Goal: Find specific page/section: Find specific page/section

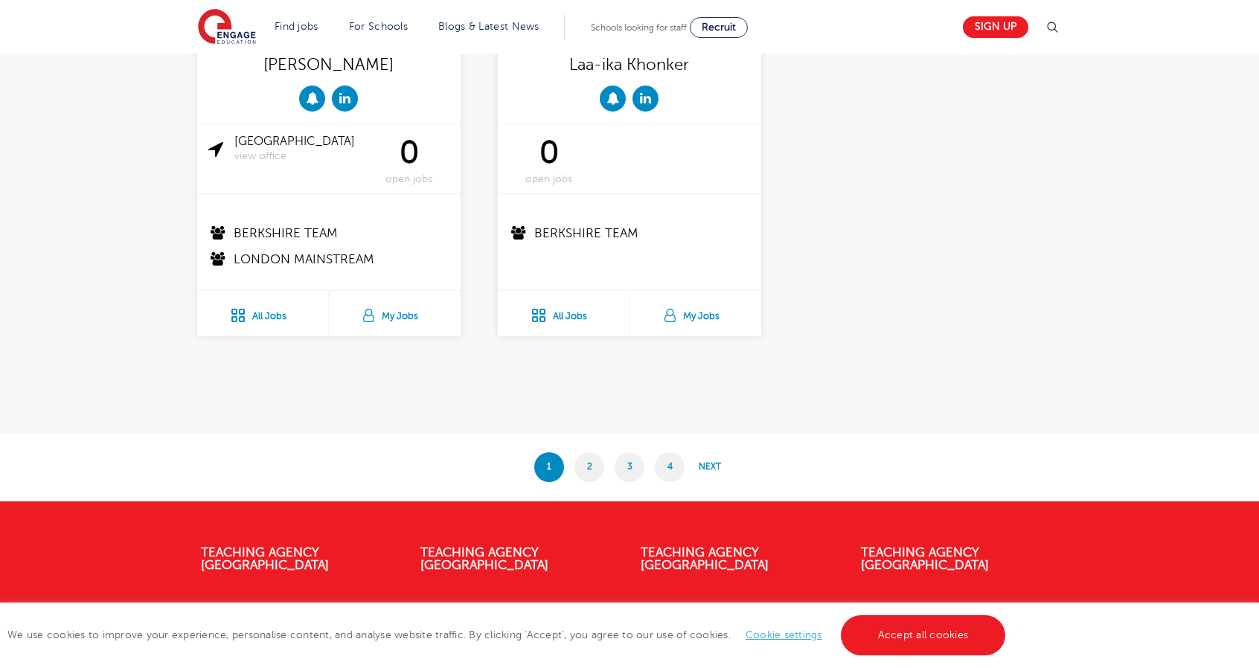
scroll to position [2898, 0]
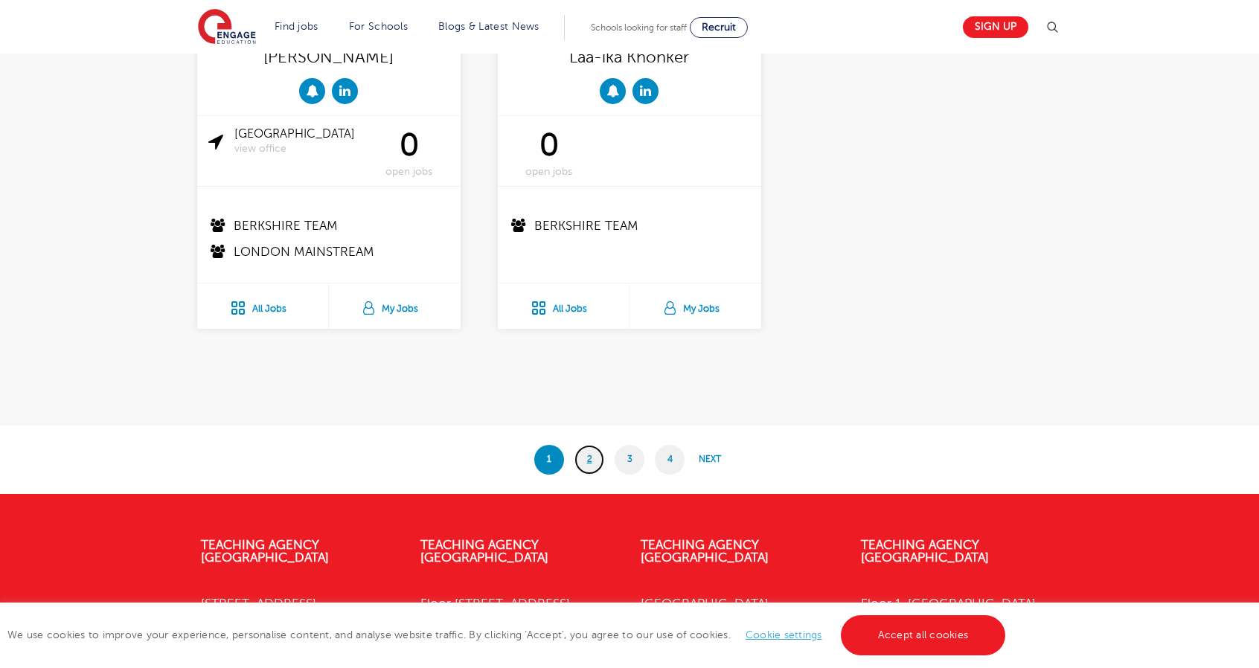
click at [580, 447] on link "2" at bounding box center [589, 460] width 30 height 30
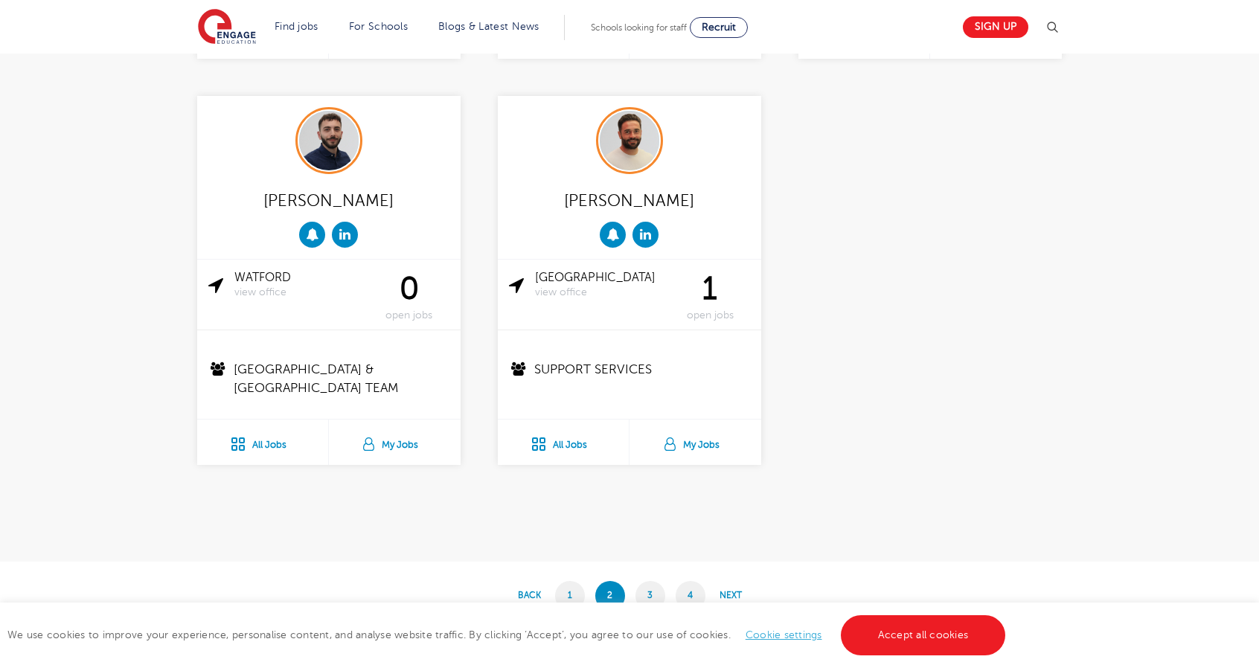
scroll to position [2794, 0]
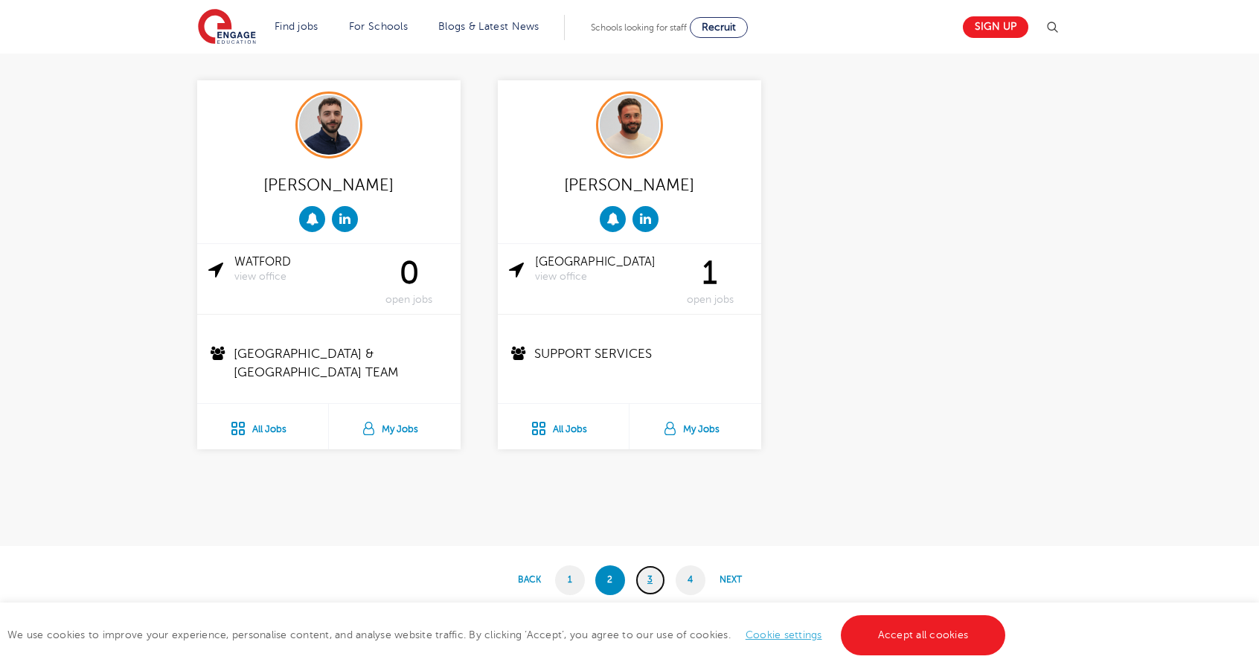
click at [647, 575] on link "3" at bounding box center [651, 581] width 30 height 30
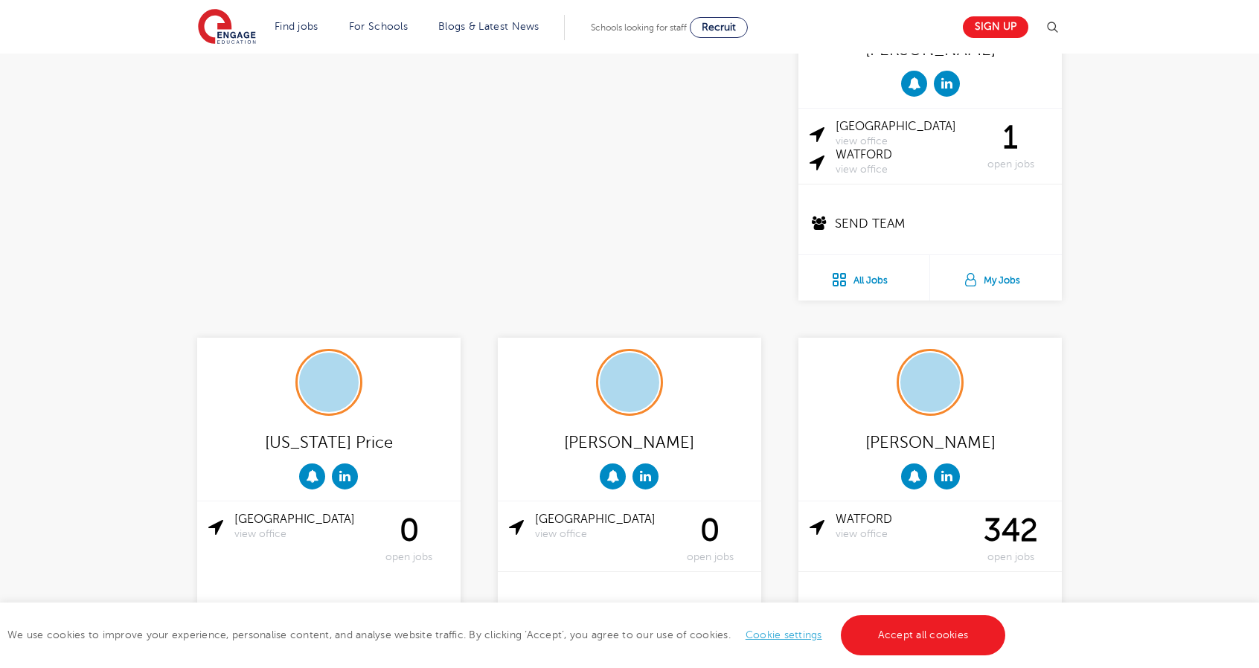
scroll to position [2953, 0]
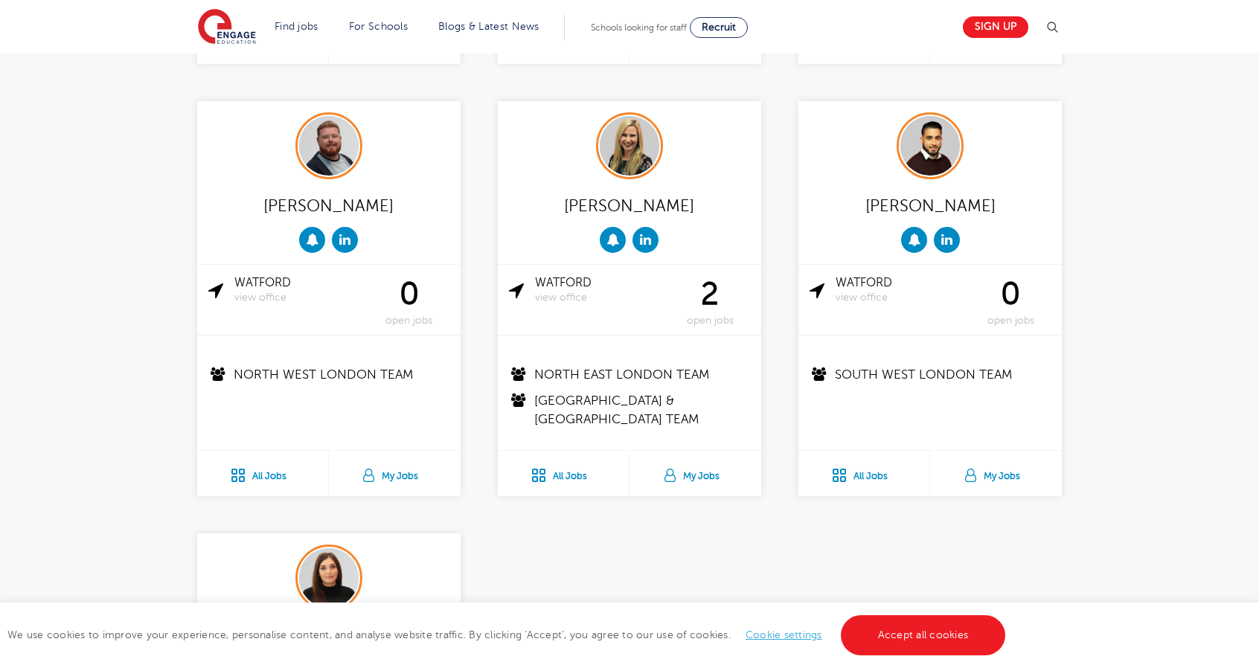
scroll to position [1168, 0]
click at [324, 149] on img at bounding box center [329, 145] width 60 height 60
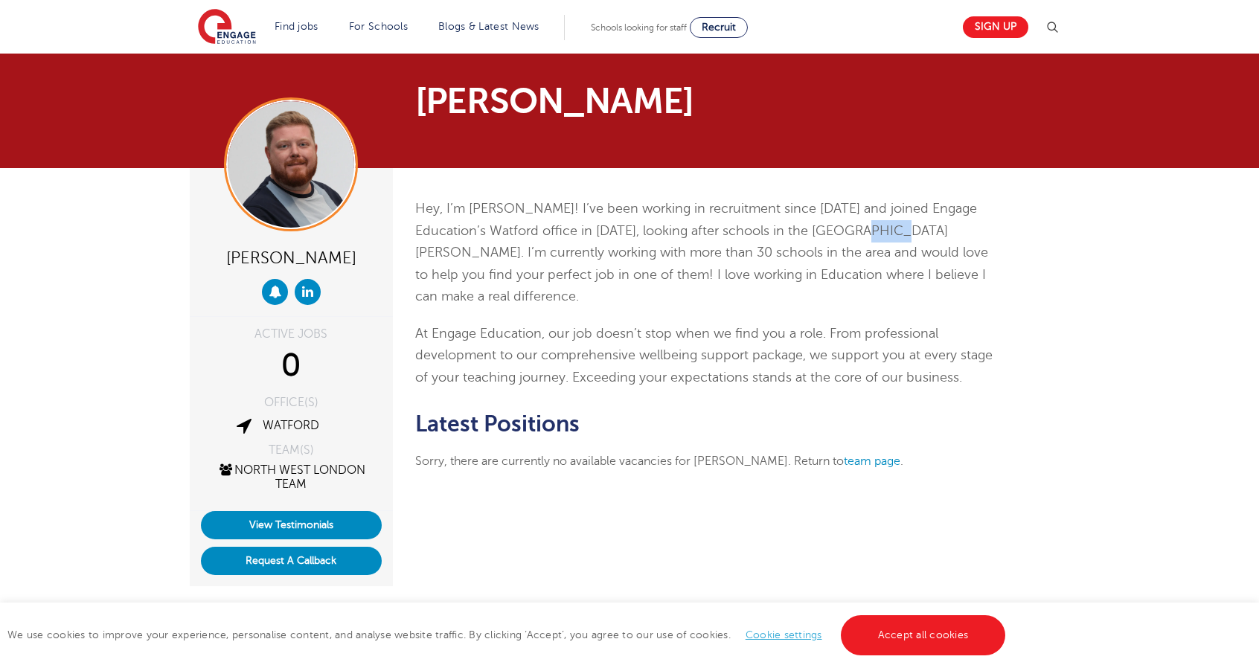
drag, startPoint x: 845, startPoint y: 236, endPoint x: 880, endPoint y: 237, distance: 35.0
click at [880, 237] on span "Hey, I’m [PERSON_NAME]! I’ve been working in recruitment since [DATE] and joine…" at bounding box center [701, 252] width 573 height 103
click at [880, 237] on span "Hey, I’m Charlie! I’ve been working in recruitment since 2014 and joined Engage…" at bounding box center [701, 252] width 573 height 103
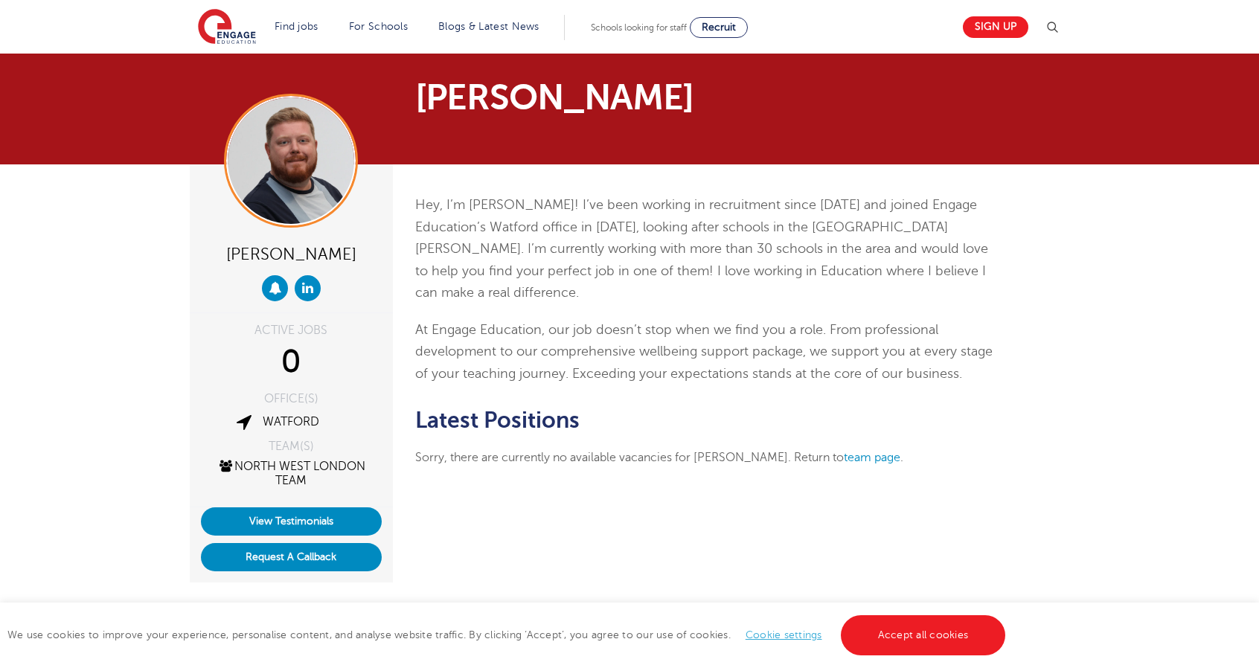
scroll to position [1, 0]
